Goal: Use online tool/utility: Utilize a website feature to perform a specific function

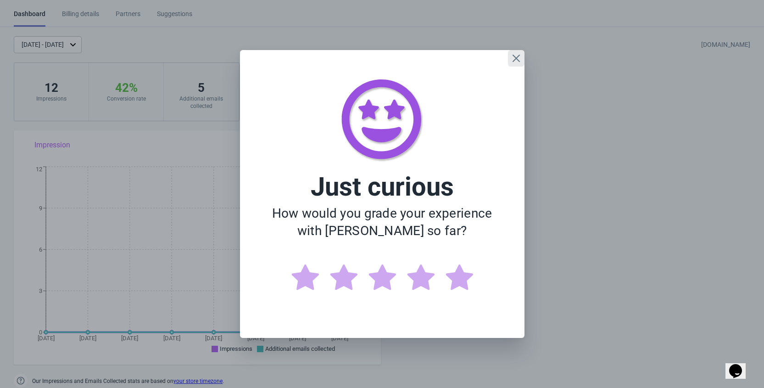
click at [517, 62] on icon "Close" at bounding box center [516, 58] width 9 height 9
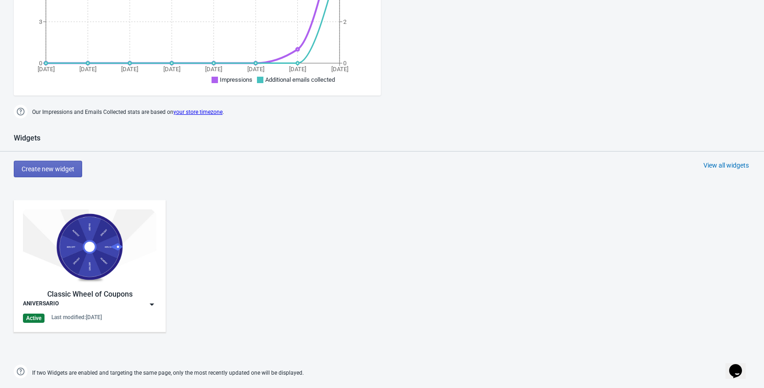
scroll to position [319, 0]
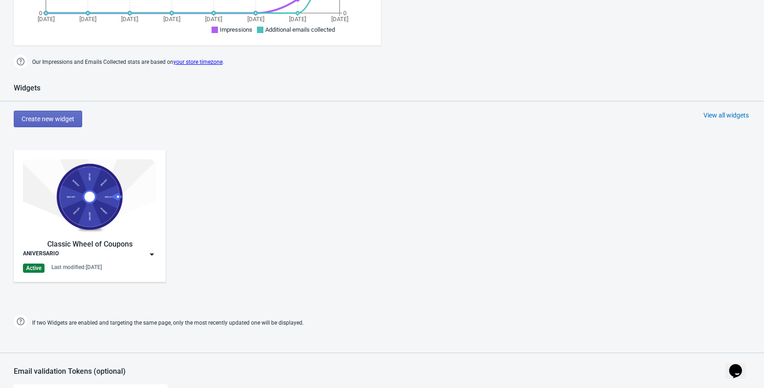
click at [150, 254] on img at bounding box center [151, 254] width 9 height 9
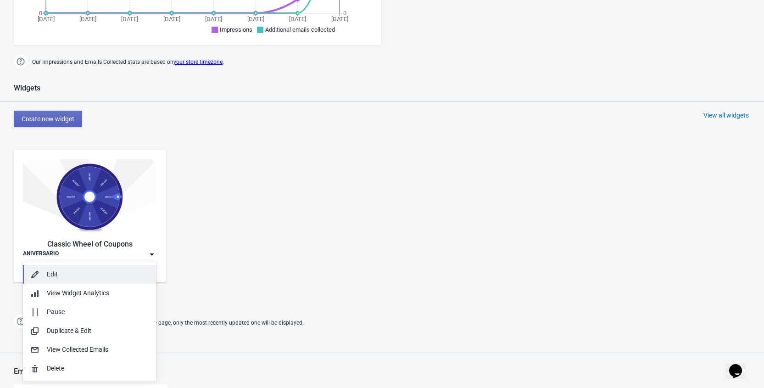
click at [101, 271] on div "Edit" at bounding box center [98, 274] width 102 height 10
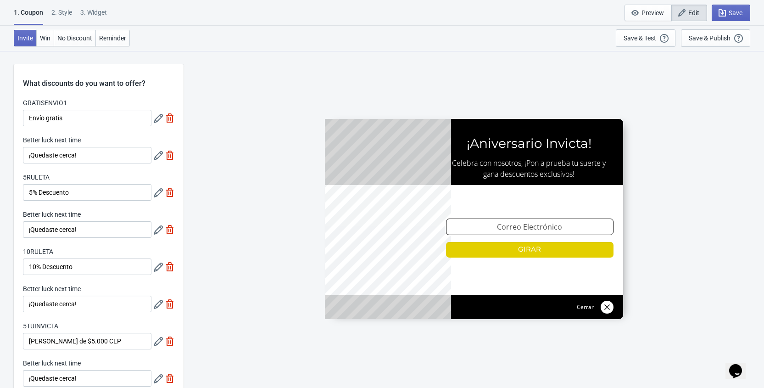
click at [97, 16] on div "3. Widget" at bounding box center [93, 16] width 27 height 16
select select "specificURL"
select select "1"
select select "left"
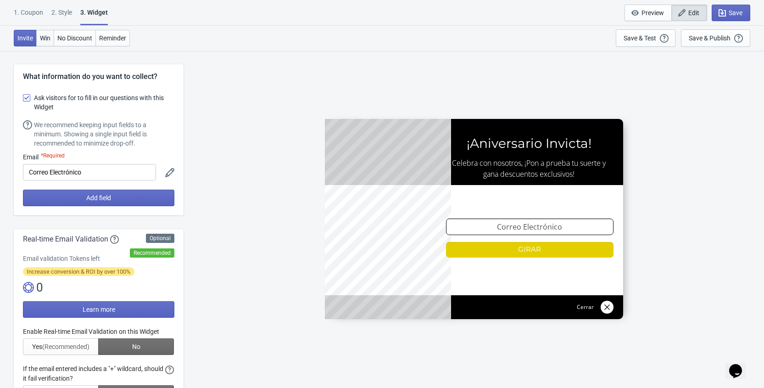
click at [46, 41] on span "Win" at bounding box center [45, 37] width 11 height 7
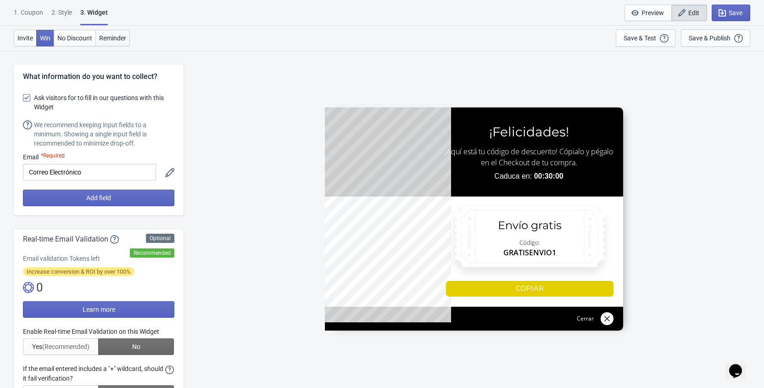
click at [115, 40] on span "Reminder" at bounding box center [112, 37] width 27 height 7
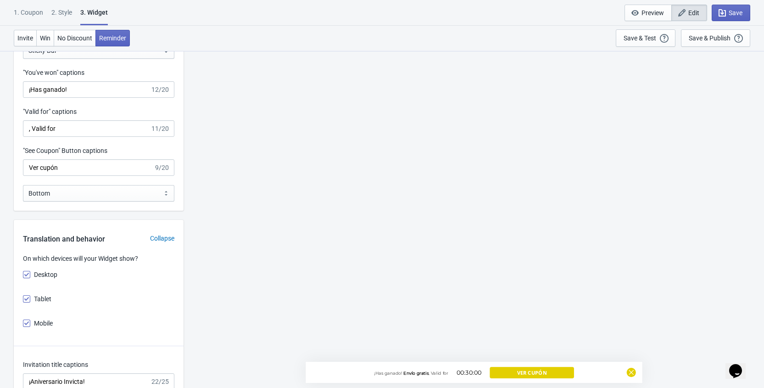
scroll to position [1115, 0]
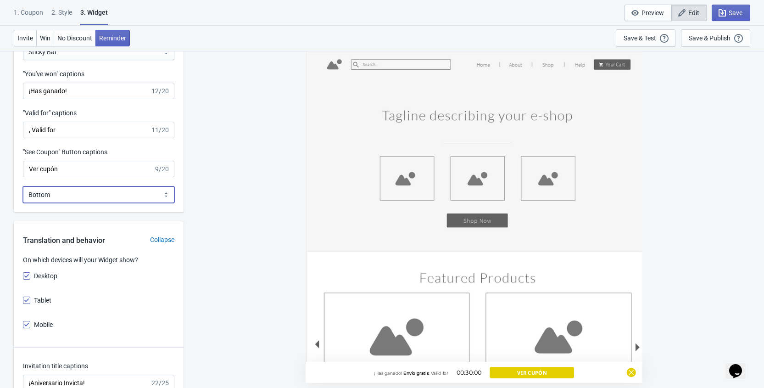
click at [77, 203] on select "Bottom Top" at bounding box center [98, 194] width 151 height 17
select select "1"
click at [23, 203] on select "Bottom Top" at bounding box center [98, 194] width 151 height 17
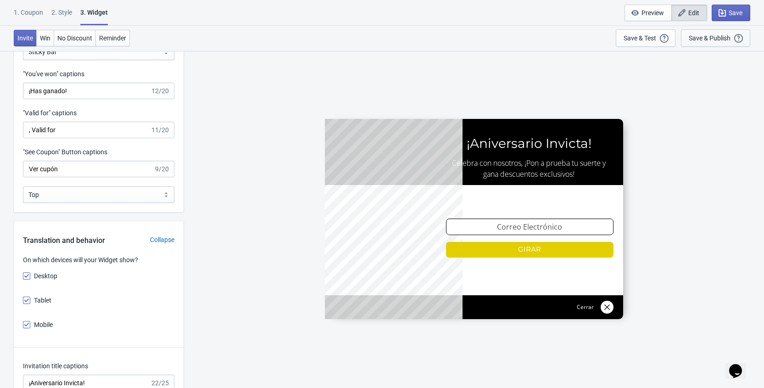
click at [708, 41] on div "Save & Publish" at bounding box center [710, 37] width 42 height 7
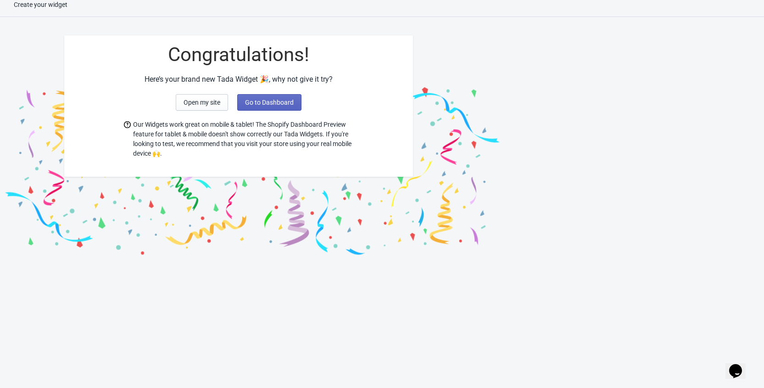
scroll to position [9, 0]
click at [275, 106] on span "Go to Dashboard" at bounding box center [269, 102] width 49 height 7
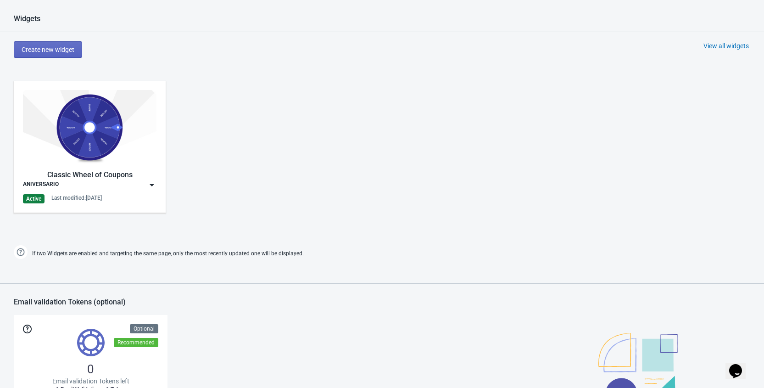
scroll to position [413, 0]
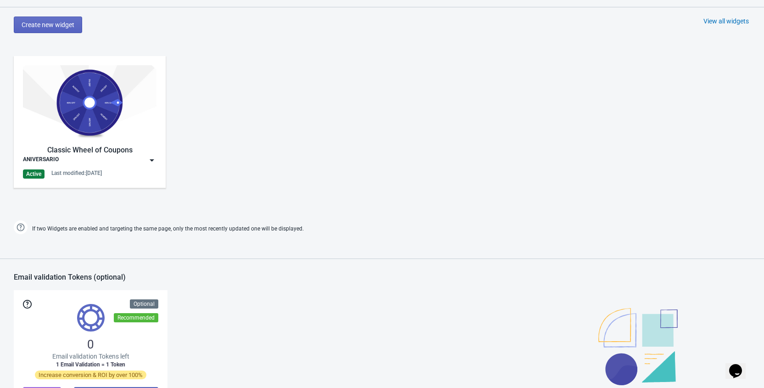
click at [151, 159] on img at bounding box center [151, 160] width 9 height 9
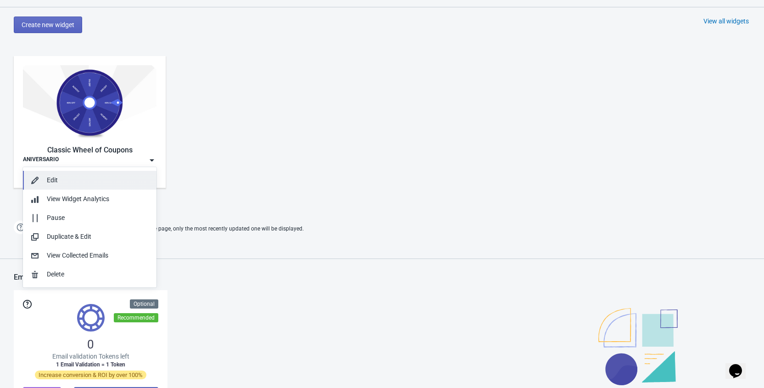
click at [68, 184] on div "Edit" at bounding box center [98, 180] width 102 height 10
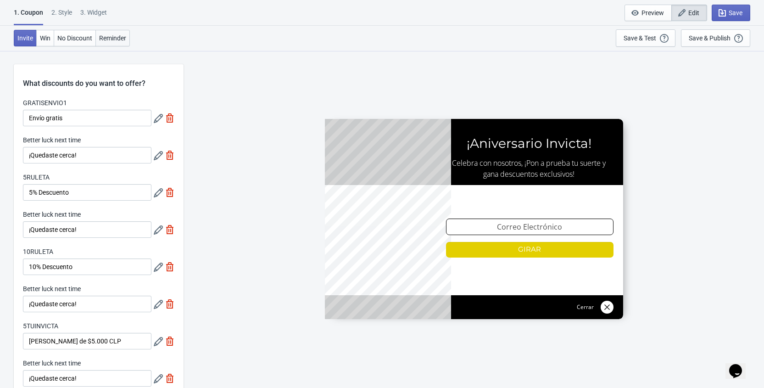
click at [121, 42] on button "Reminder" at bounding box center [112, 38] width 34 height 17
